Goal: Task Accomplishment & Management: Use online tool/utility

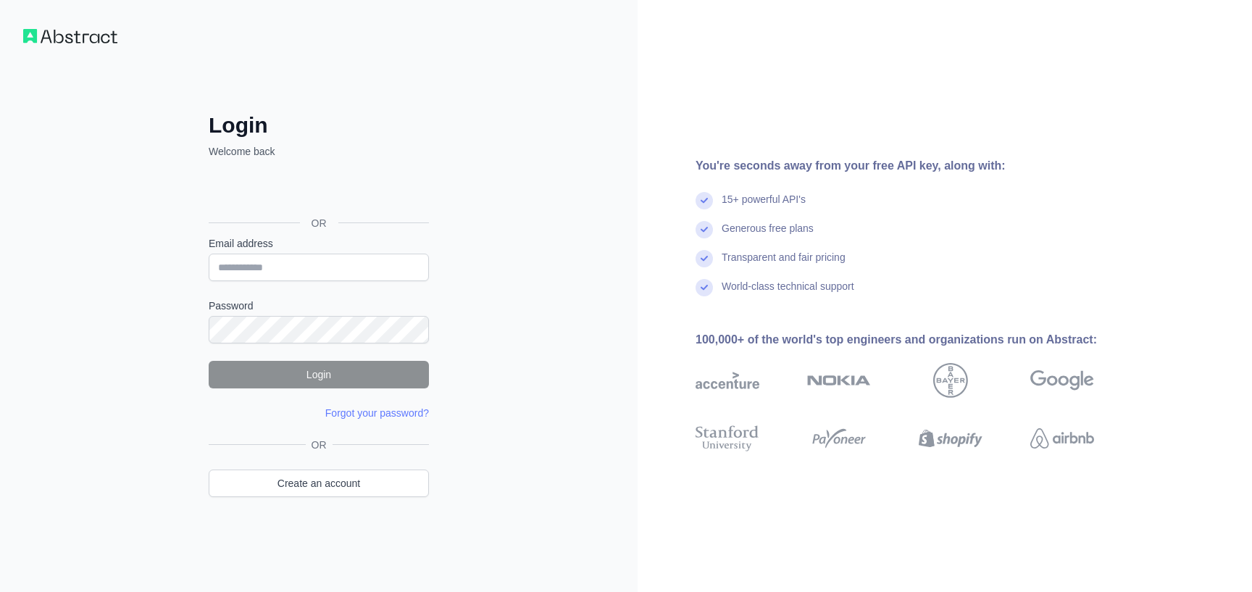
click at [85, 40] on img at bounding box center [70, 36] width 94 height 14
click at [59, 39] on img at bounding box center [70, 36] width 94 height 14
click at [334, 193] on div "Se connecter avec Google. S'ouvre dans un nouvel onglet." at bounding box center [317, 191] width 217 height 32
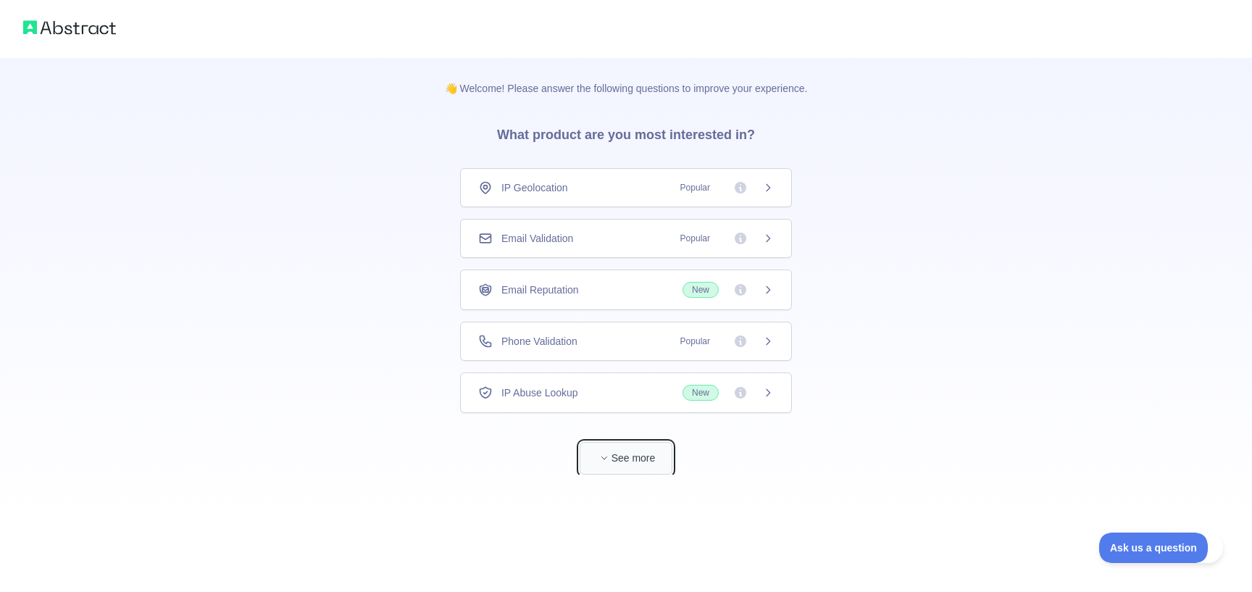
click at [597, 466] on button "See more" at bounding box center [626, 458] width 93 height 33
click at [584, 355] on div "Phone Validation Popular" at bounding box center [626, 341] width 332 height 39
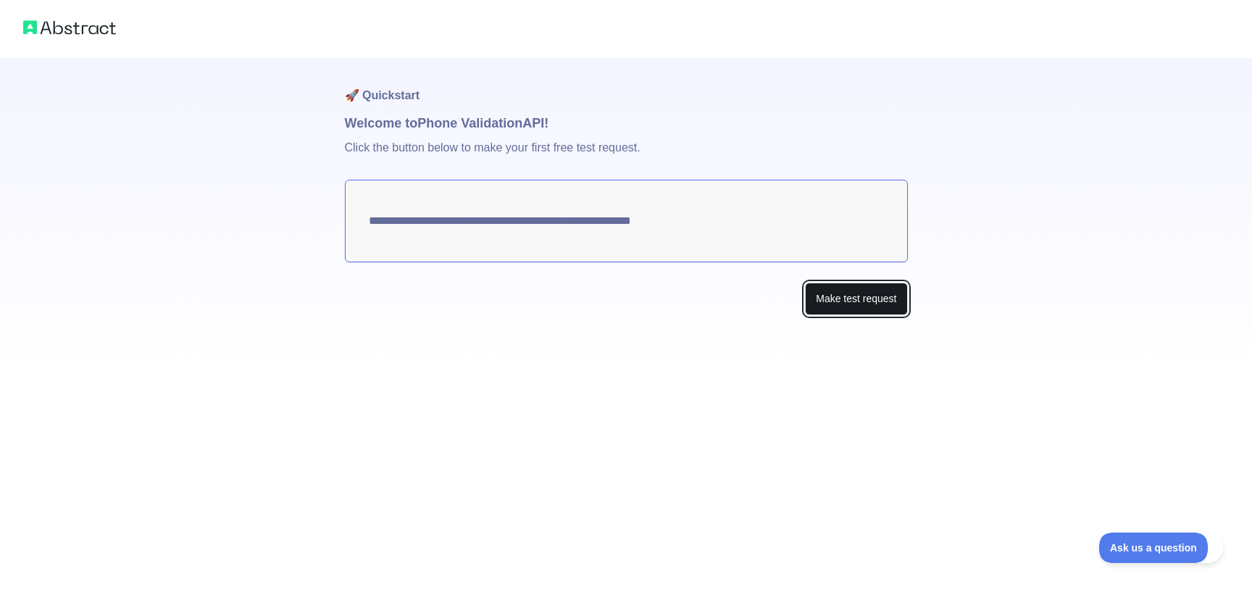
click at [868, 291] on button "Make test request" at bounding box center [856, 299] width 102 height 33
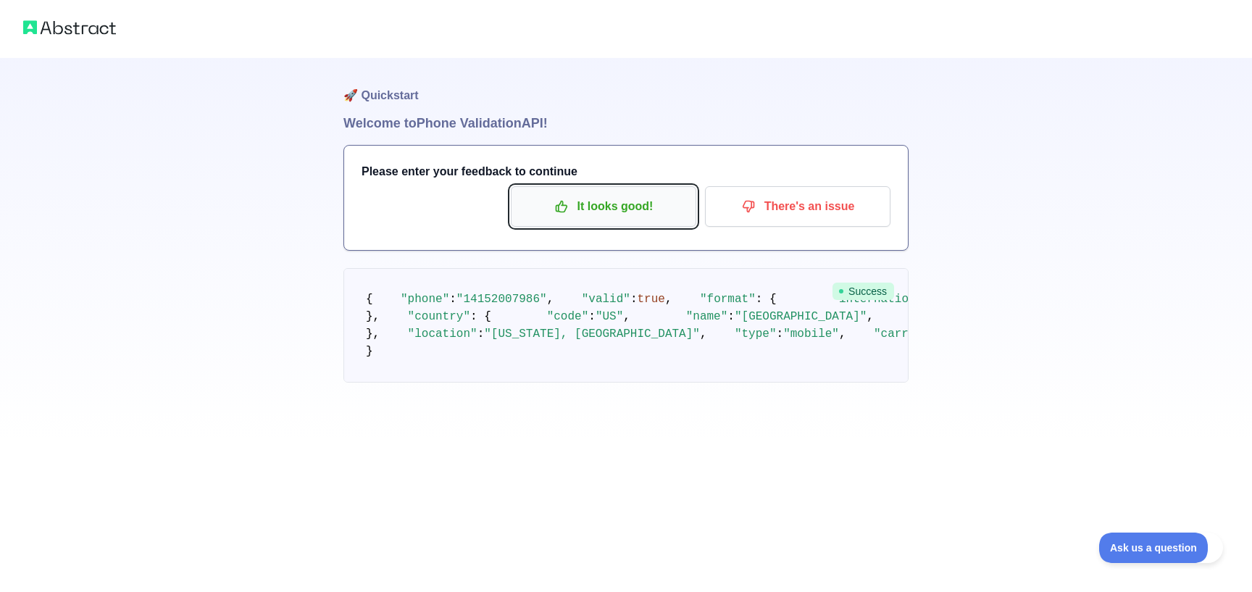
click at [662, 214] on p "It looks good!" at bounding box center [604, 206] width 164 height 25
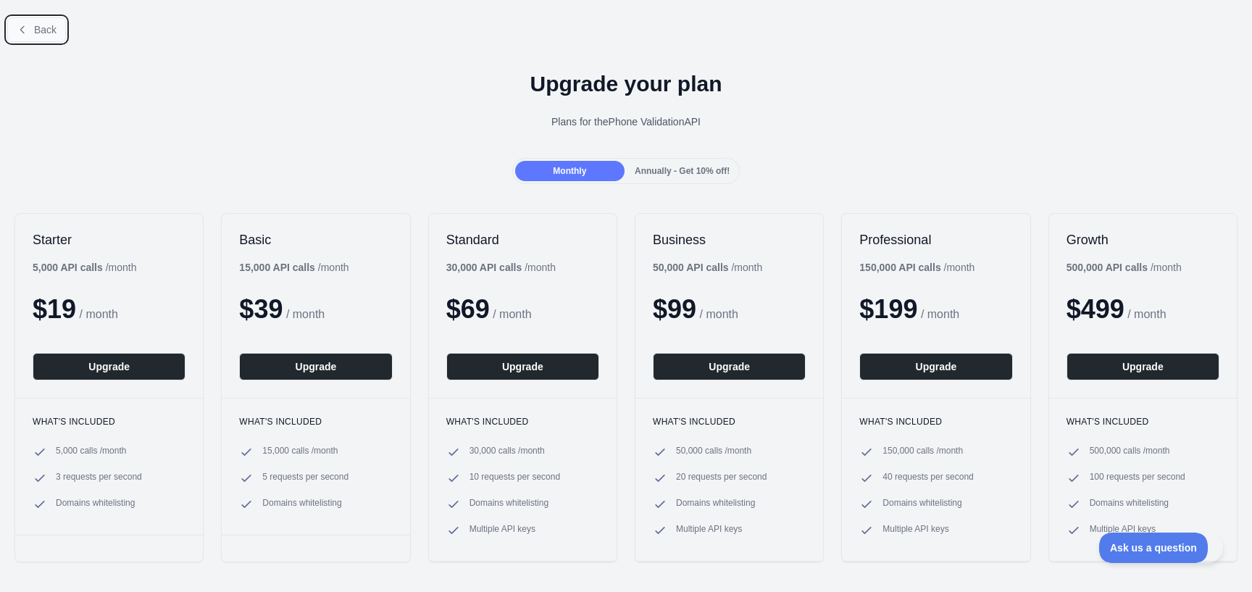
click at [47, 33] on span "Back" at bounding box center [45, 30] width 22 height 12
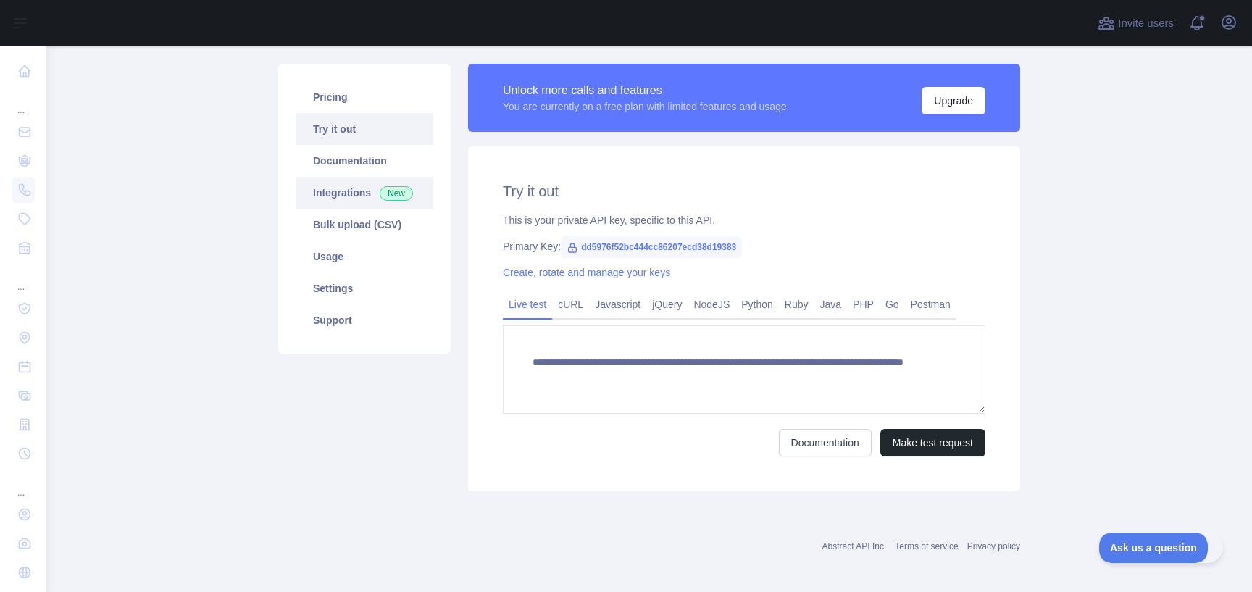
scroll to position [94, 0]
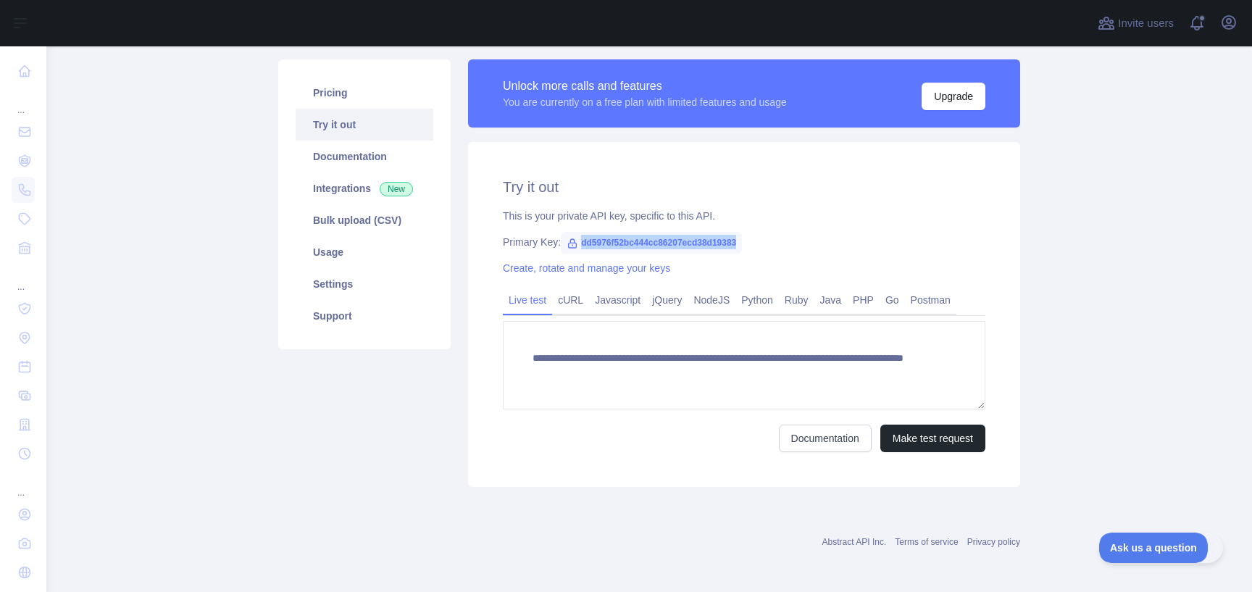
drag, startPoint x: 582, startPoint y: 241, endPoint x: 761, endPoint y: 241, distance: 179.0
click at [761, 241] on div "Primary Key: dd5976f52bc444cc86207ecd38d19383" at bounding box center [744, 242] width 483 height 14
copy span "dd5976f52bc444cc86207ecd38d19383"
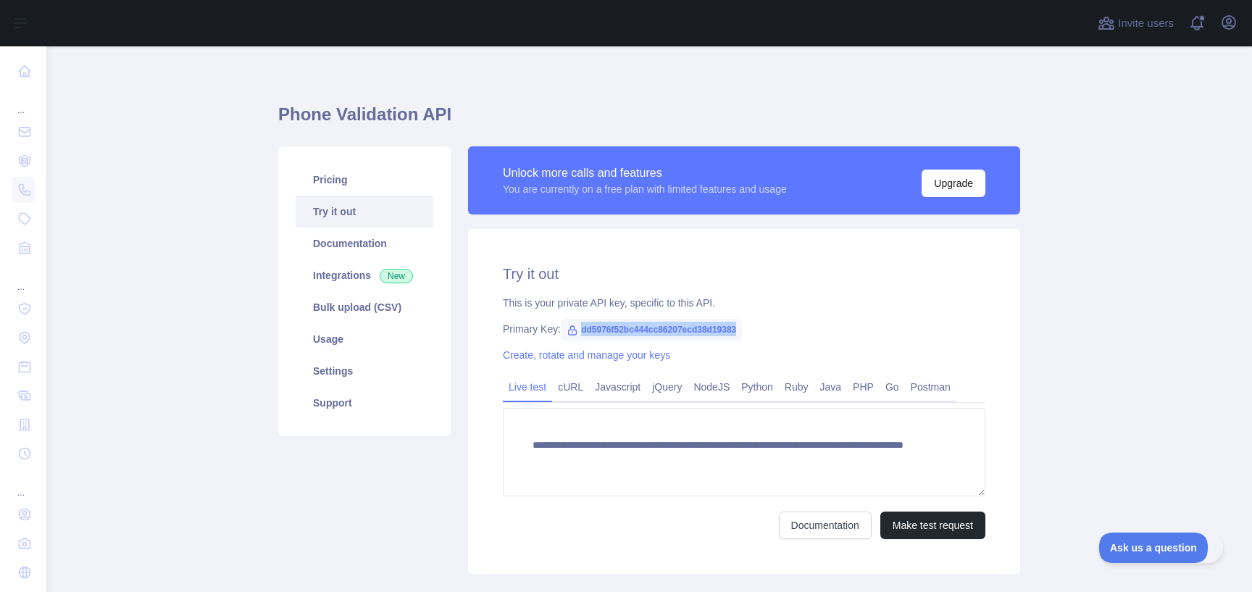
scroll to position [0, 0]
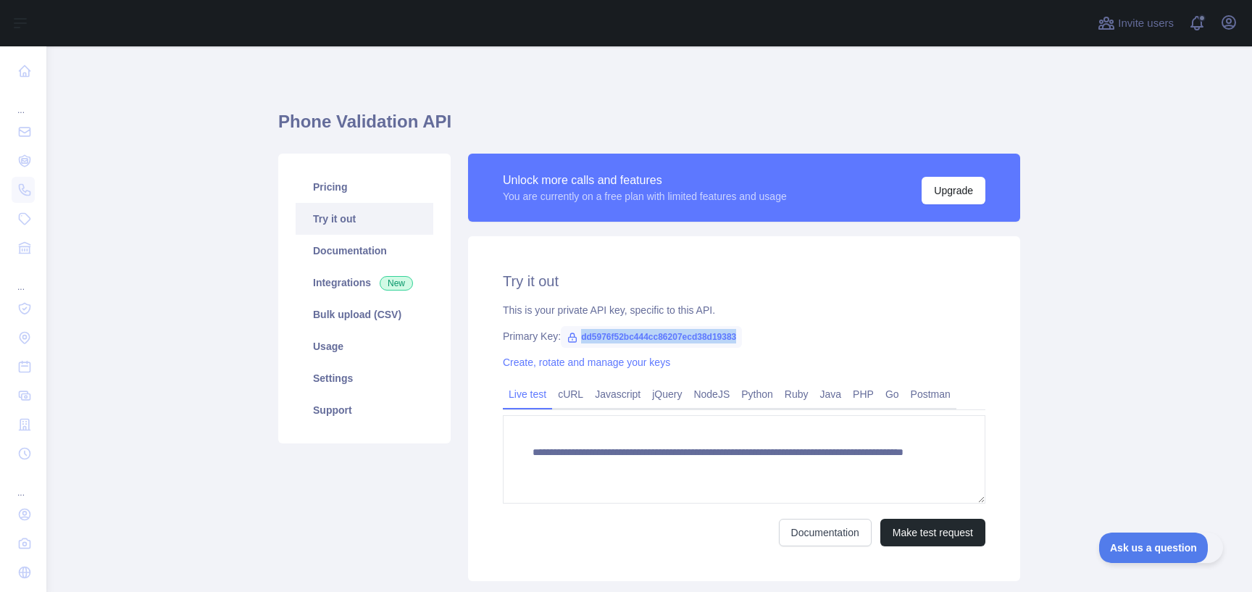
copy span "dd5976f52bc444cc86207ecd38d19383"
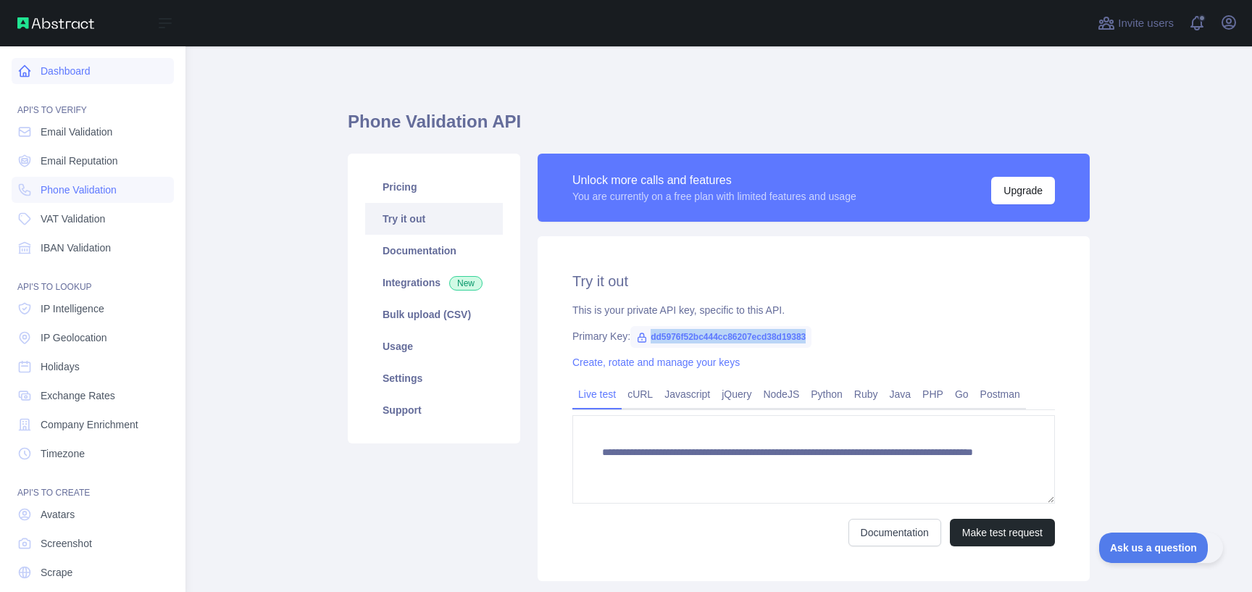
click at [71, 77] on link "Dashboard" at bounding box center [93, 71] width 162 height 26
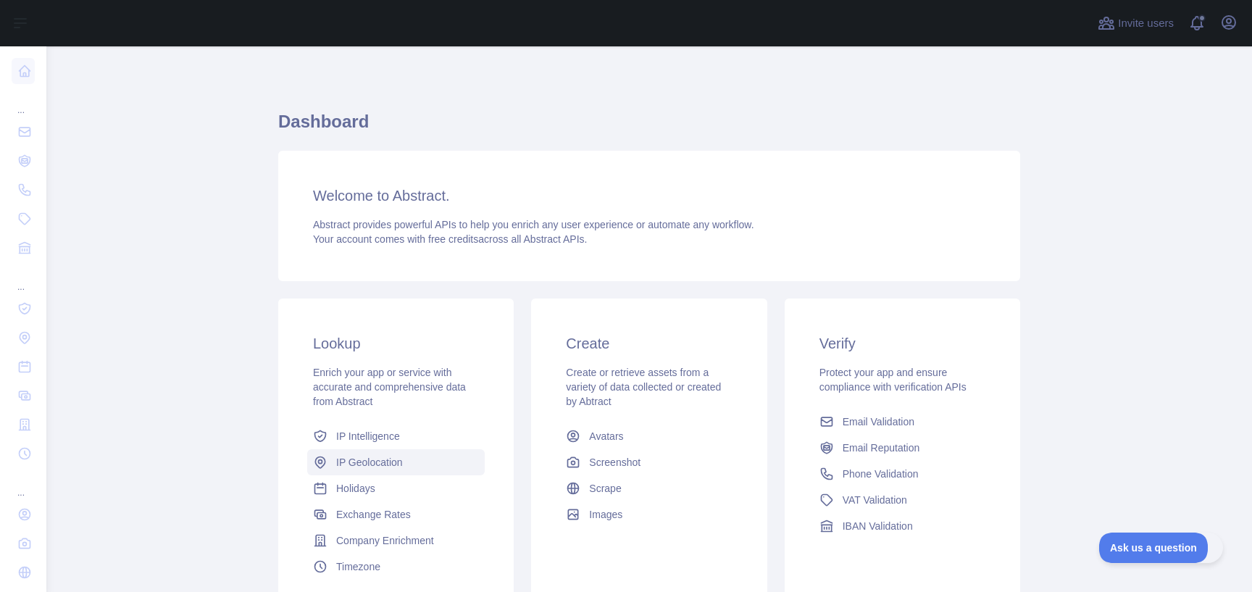
click at [363, 463] on span "IP Geolocation" at bounding box center [369, 462] width 67 height 14
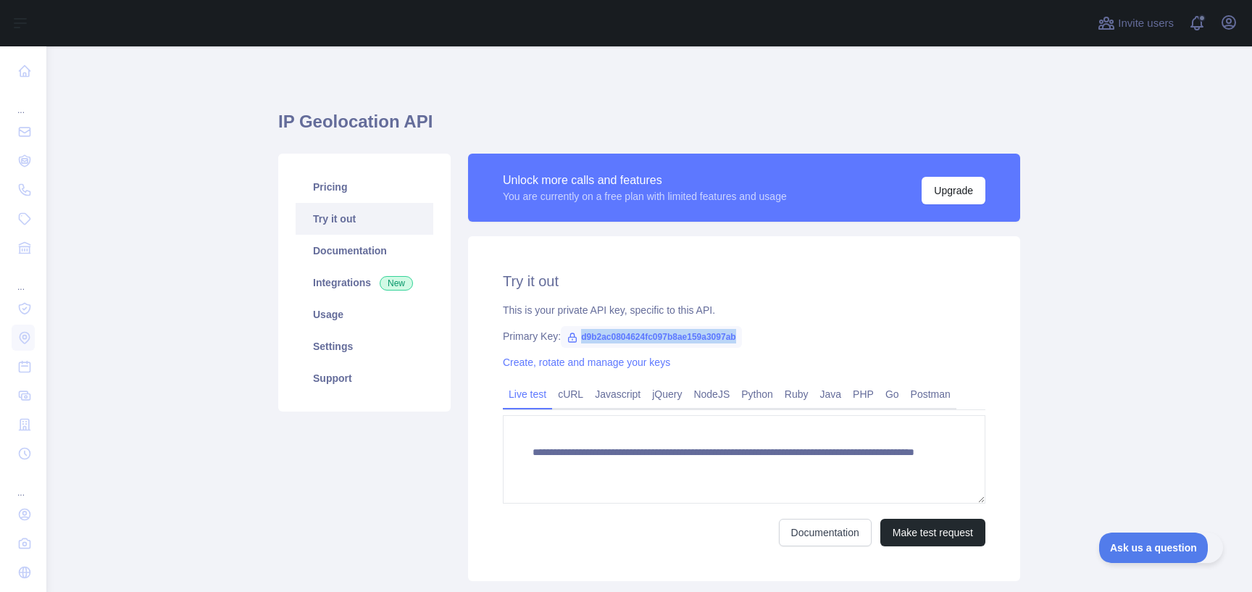
drag, startPoint x: 583, startPoint y: 337, endPoint x: 743, endPoint y: 333, distance: 160.2
click at [742, 333] on span "d9b2ac0804624fc097b8ae159a3097ab" at bounding box center [651, 337] width 181 height 22
copy span "d9b2ac0804624fc097b8ae159a3097ab"
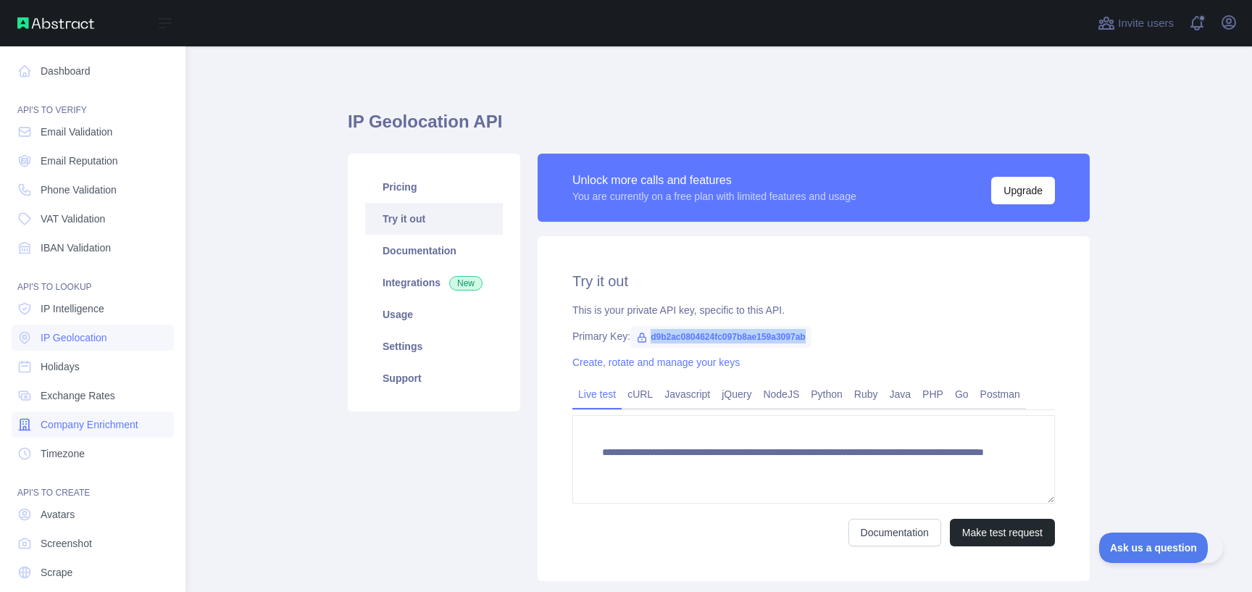
click at [107, 432] on link "Company Enrichment" at bounding box center [93, 425] width 162 height 26
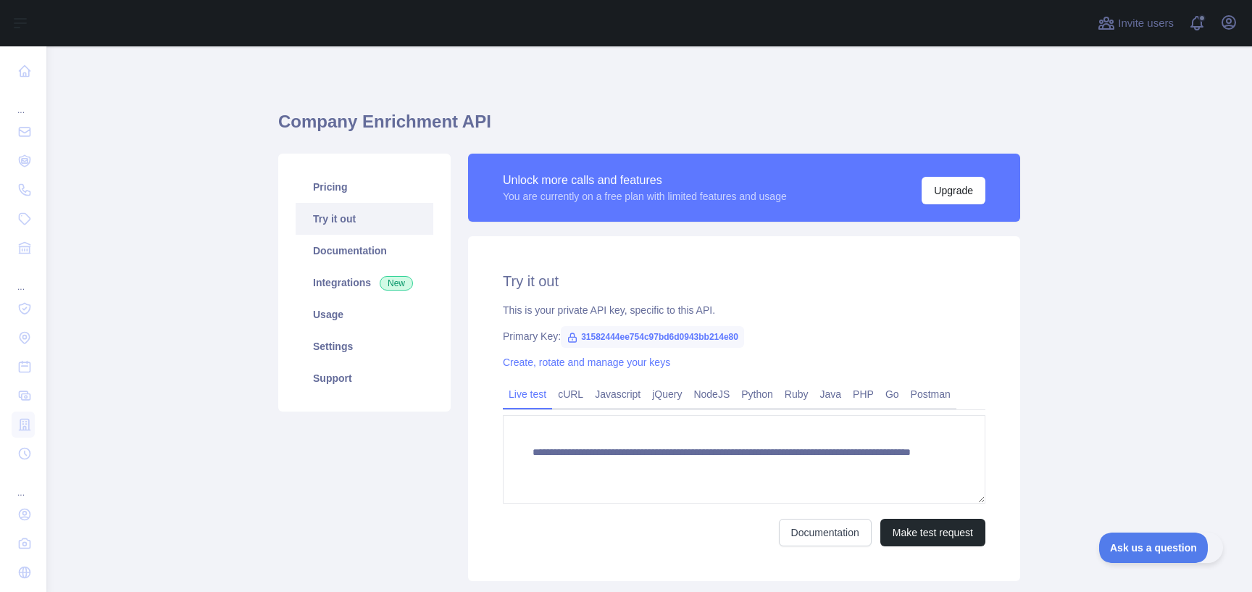
click at [602, 338] on span "31582444ee754c97bd6d0943bb214e80" at bounding box center [652, 337] width 183 height 22
copy span "31582444ee754c97bd6d0943bb214e80"
